Goal: Complete application form

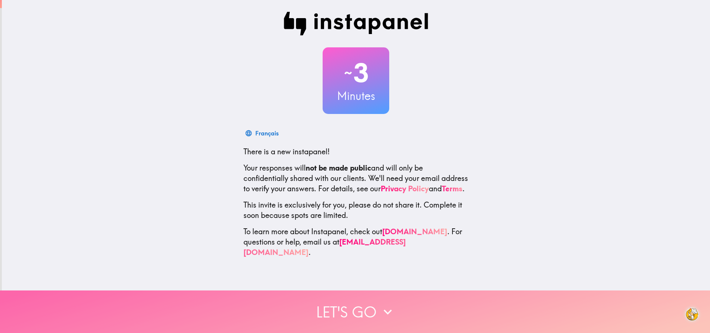
click at [391, 309] on icon "button" at bounding box center [388, 312] width 16 height 16
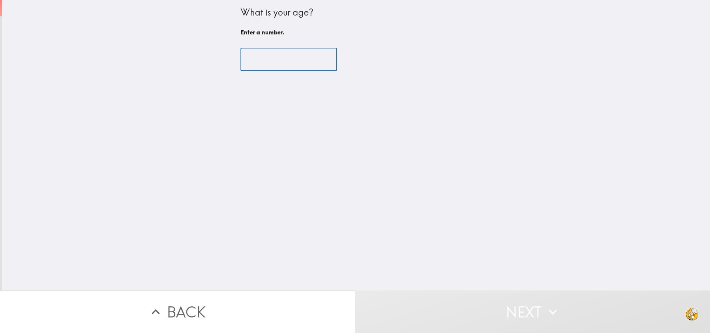
click at [264, 54] on input "number" at bounding box center [289, 59] width 97 height 23
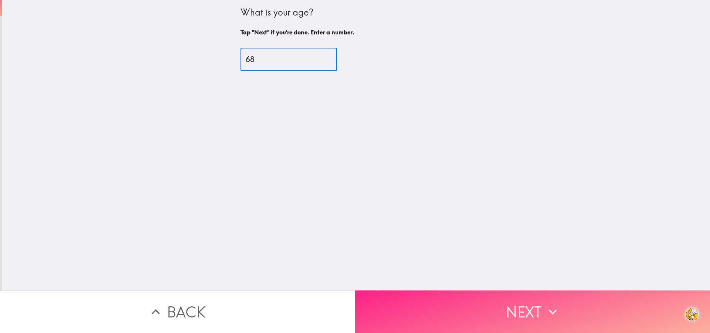
type input "68"
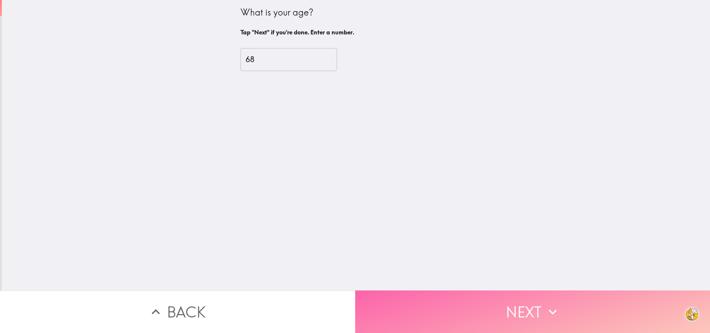
click at [532, 309] on button "Next" at bounding box center [532, 312] width 355 height 43
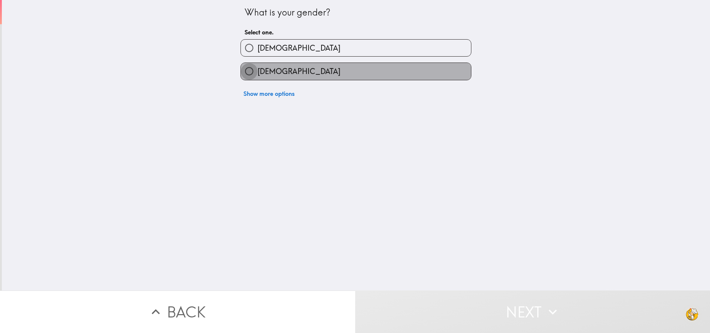
click at [250, 70] on input "[DEMOGRAPHIC_DATA]" at bounding box center [249, 71] width 17 height 17
radio input "true"
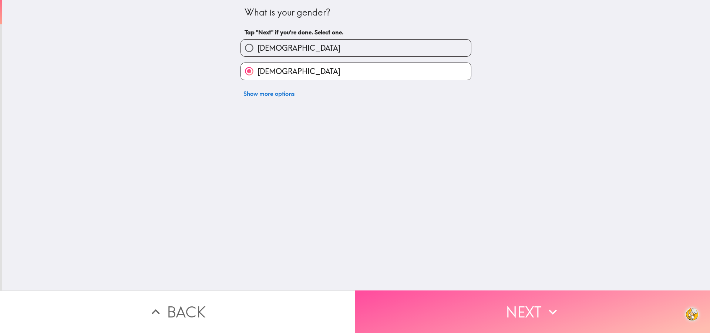
click at [531, 311] on button "Next" at bounding box center [532, 312] width 355 height 43
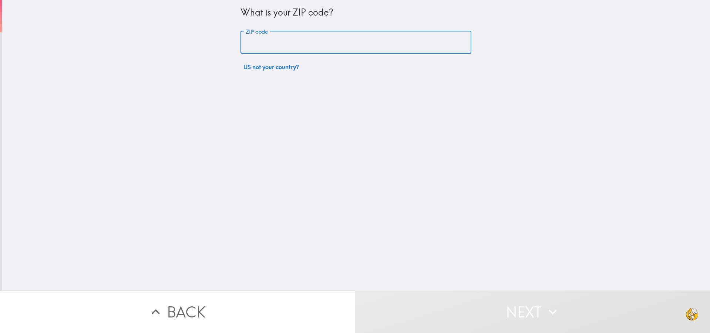
click at [257, 44] on input "ZIP code" at bounding box center [356, 42] width 231 height 23
type input "80135"
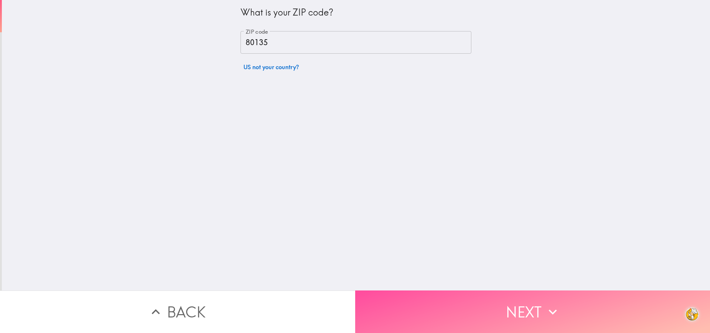
click at [539, 306] on button "Next" at bounding box center [532, 312] width 355 height 43
